Goal: Find specific page/section: Find specific page/section

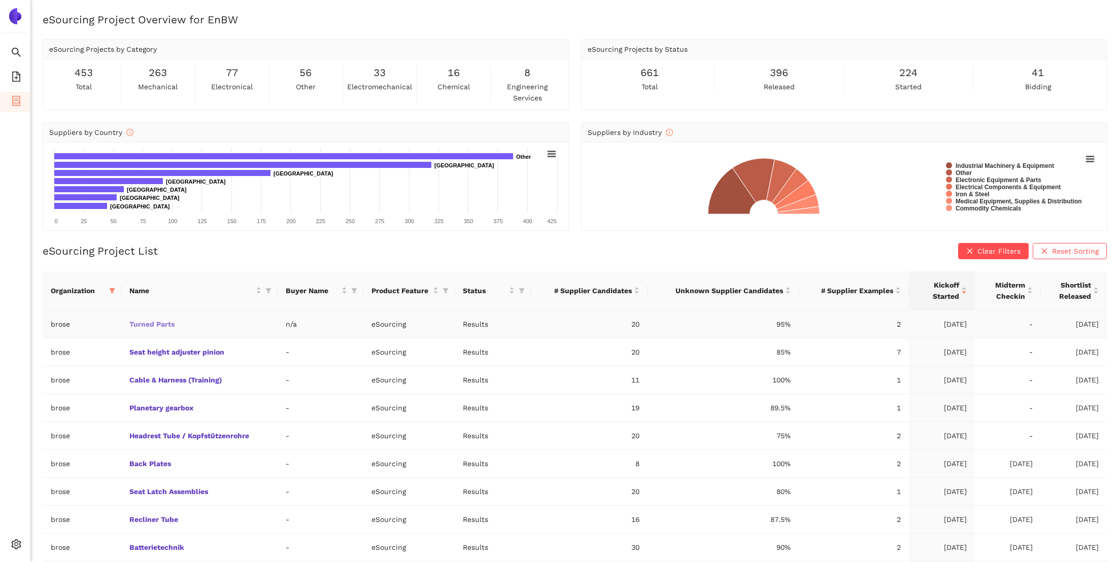
click at [0, 0] on link "Turned Parts" at bounding box center [0, 0] width 0 height 0
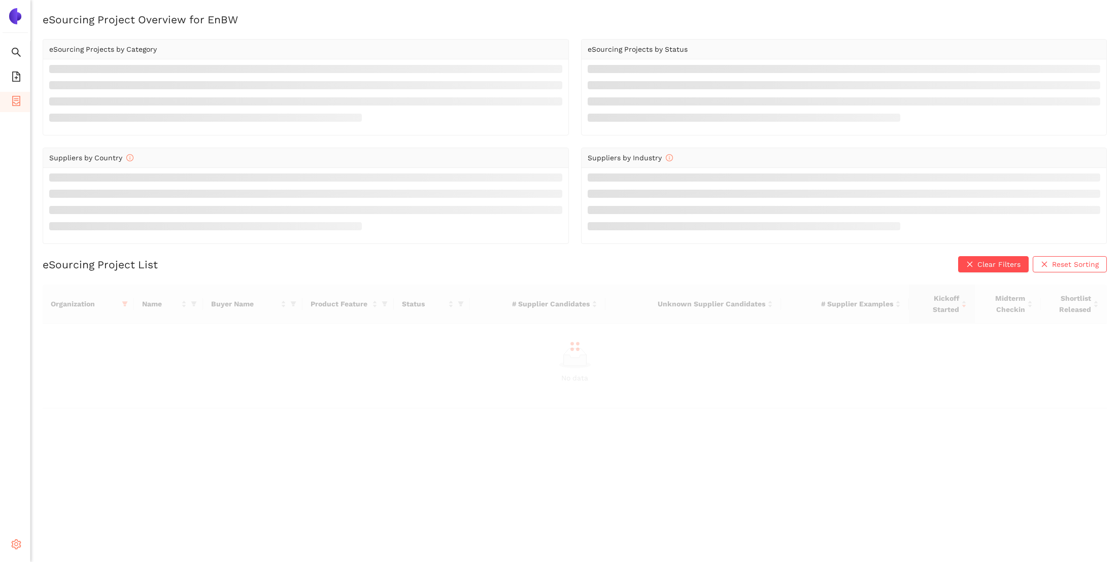
click at [20, 549] on icon "setting" at bounding box center [16, 544] width 10 height 10
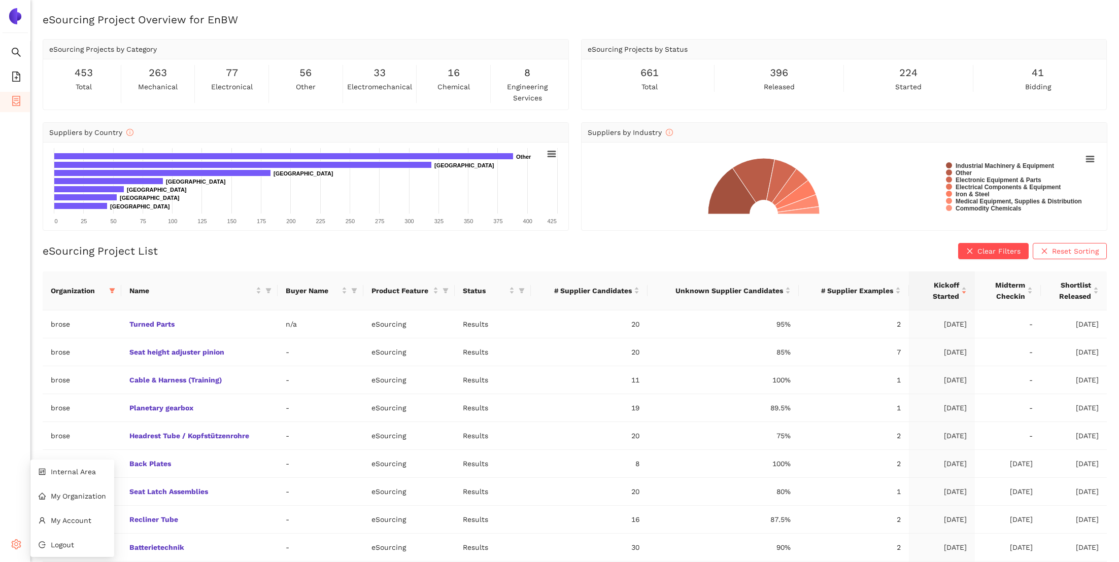
click at [14, 543] on icon "setting" at bounding box center [16, 544] width 10 height 10
click at [66, 475] on li "Internal Area" at bounding box center [72, 472] width 84 height 20
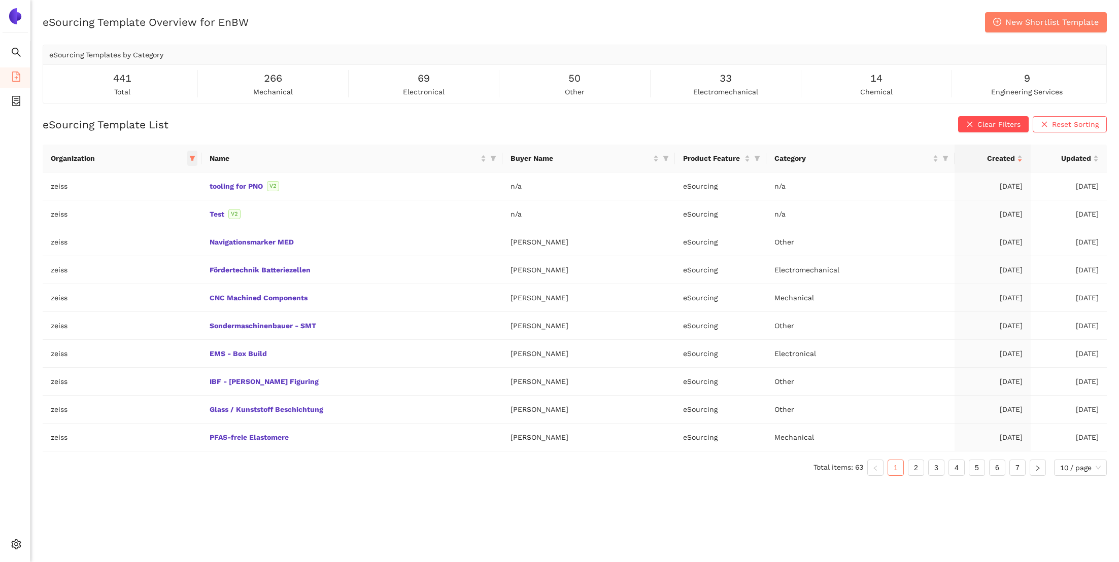
click at [189, 159] on icon "filter" at bounding box center [192, 158] width 6 height 6
click at [178, 179] on input "text" at bounding box center [142, 179] width 86 height 11
click at [126, 248] on span "brose" at bounding box center [137, 243] width 103 height 11
checkbox input "true"
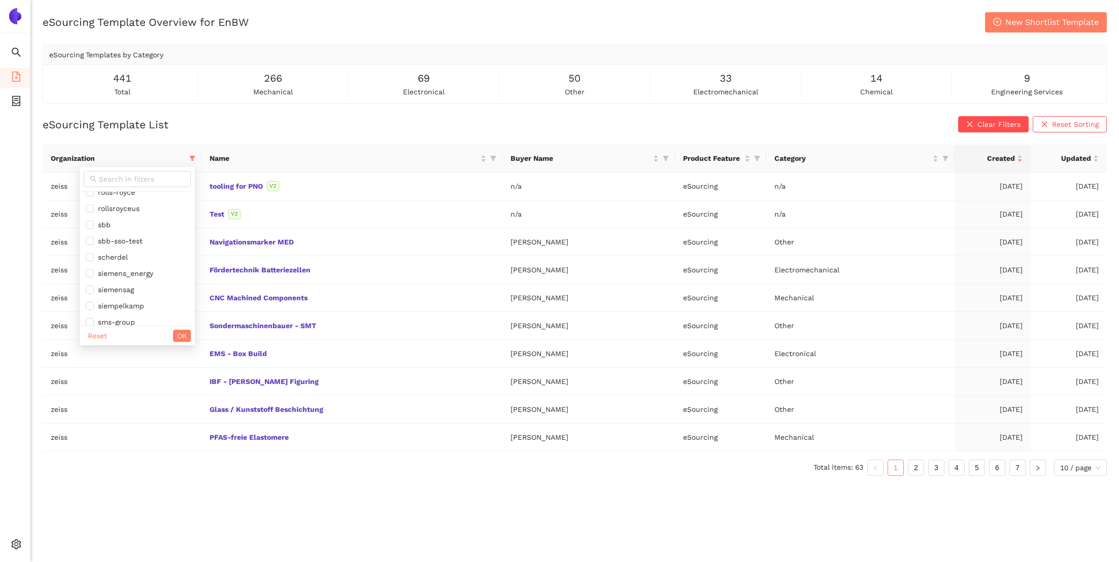
scroll to position [857, 0]
click at [110, 300] on span "zeiss" at bounding box center [104, 299] width 21 height 8
checkbox input "false"
click at [178, 333] on span "OK" at bounding box center [182, 335] width 10 height 11
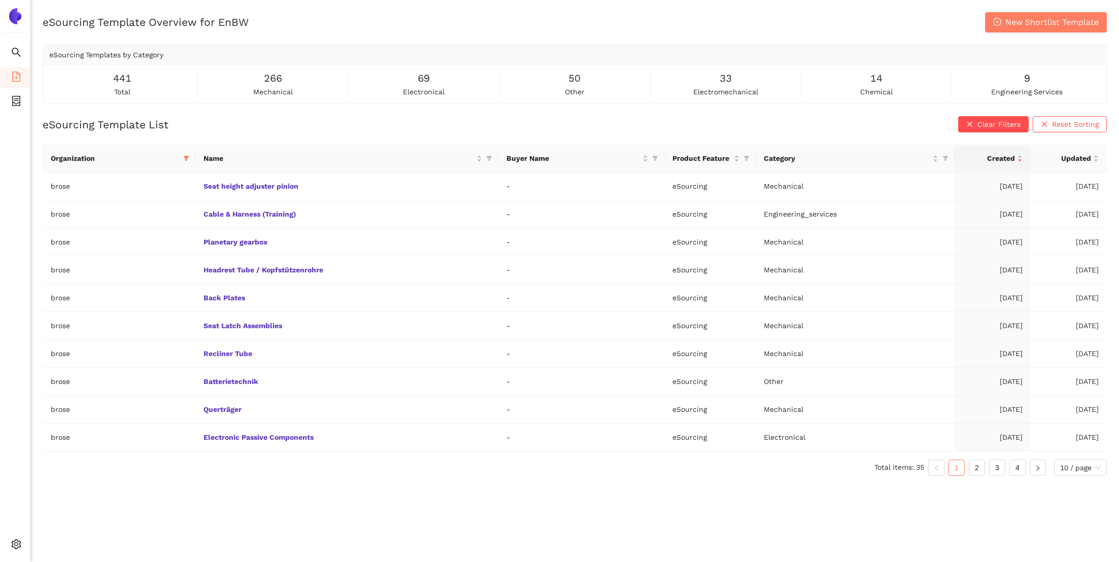
click at [155, 515] on div "eSourcing Template Overview for EnBW New Shortlist Template eSourcing Templates…" at bounding box center [574, 293] width 1088 height 562
